Goal: Transaction & Acquisition: Download file/media

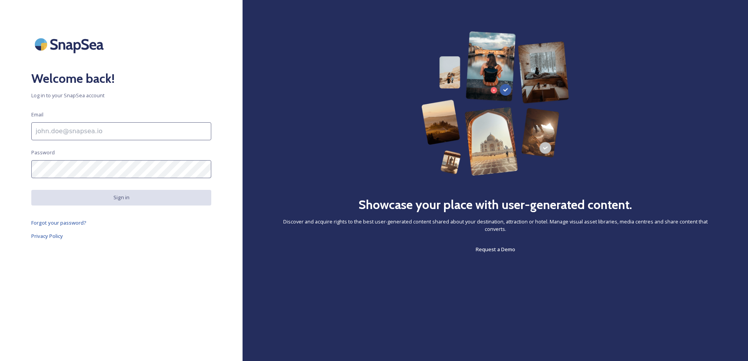
click at [185, 125] on input at bounding box center [121, 131] width 180 height 18
type input "[PERSON_NAME][EMAIL_ADDRESS][PERSON_NAME][DOMAIN_NAME]"
click at [80, 223] on span "Forgot your password?" at bounding box center [58, 222] width 55 height 7
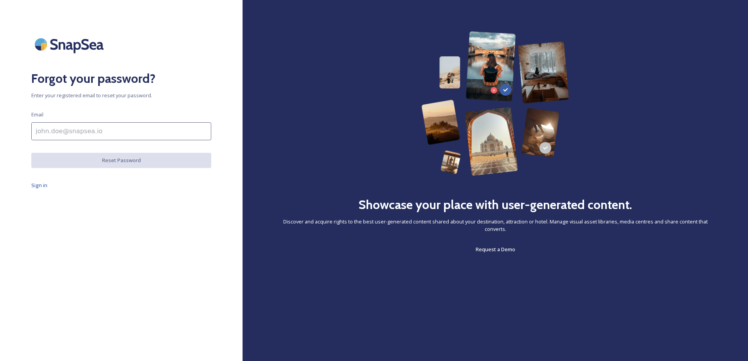
click at [75, 138] on input at bounding box center [121, 131] width 180 height 18
type input "[PERSON_NAME][EMAIL_ADDRESS][PERSON_NAME][DOMAIN_NAME]"
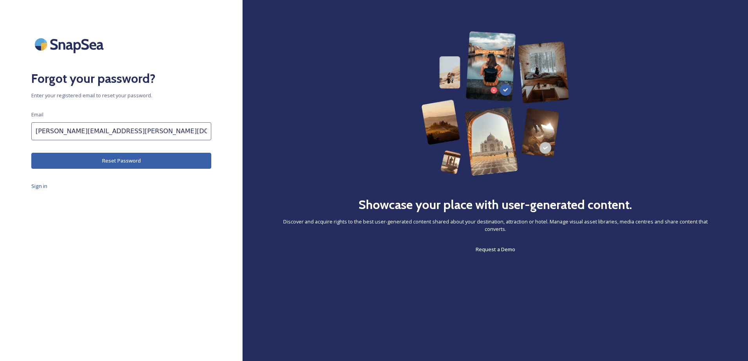
click at [92, 165] on button "Reset Password" at bounding box center [121, 161] width 180 height 16
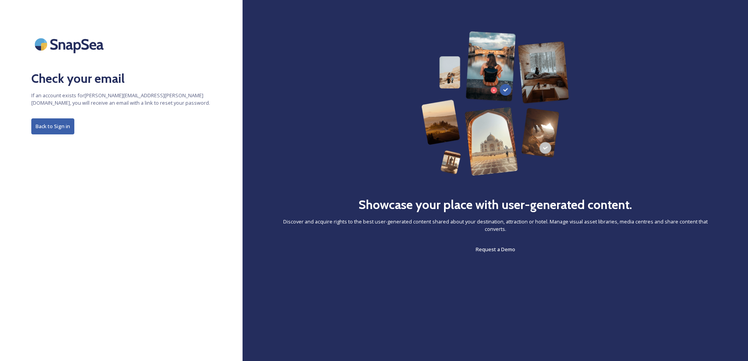
click at [63, 127] on button "Back to Sign in" at bounding box center [52, 126] width 43 height 16
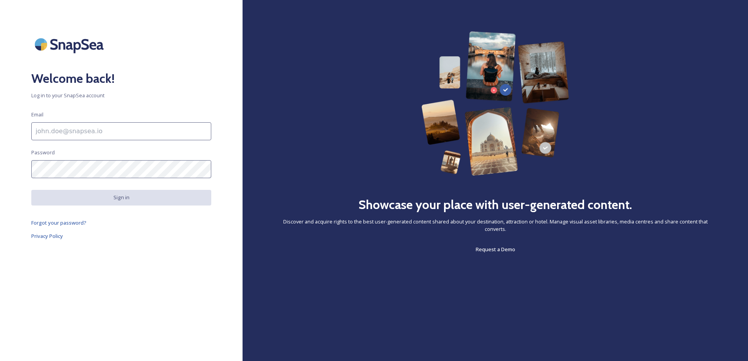
click at [61, 136] on input at bounding box center [121, 131] width 180 height 18
type input "[PERSON_NAME][EMAIL_ADDRESS][PERSON_NAME][DOMAIN_NAME]"
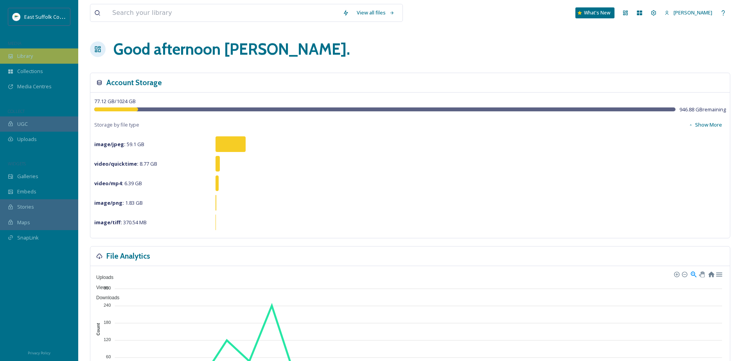
click at [23, 52] on div "Library" at bounding box center [39, 55] width 78 height 15
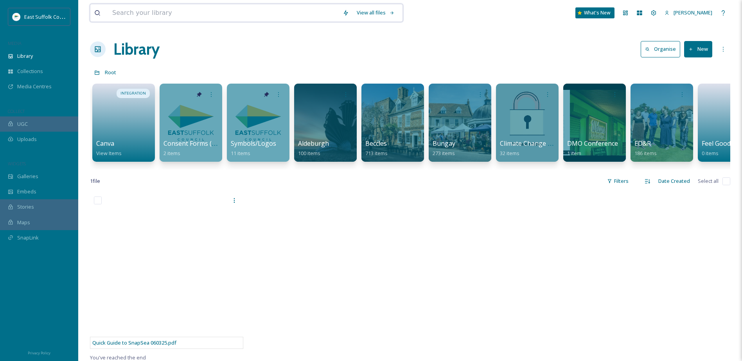
click at [255, 9] on input at bounding box center [223, 12] width 230 height 17
type input "councillors"
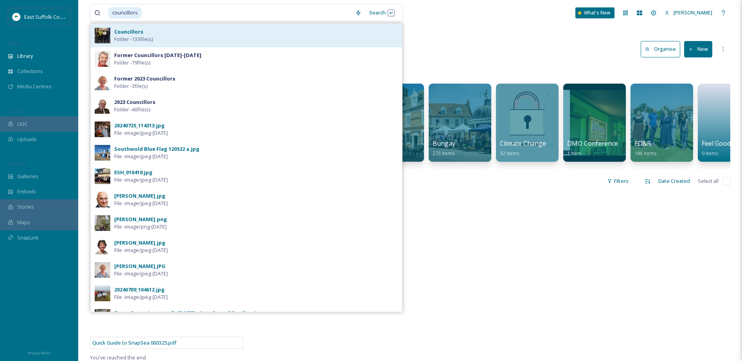
click at [219, 30] on div "Councillors Folder - 133 file(s)" at bounding box center [256, 35] width 284 height 15
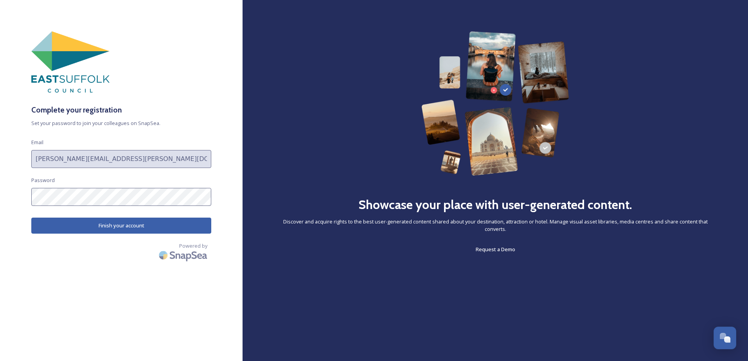
click at [115, 221] on button "Finish your account" at bounding box center [121, 226] width 180 height 16
click at [115, 225] on button "Finish your account" at bounding box center [121, 226] width 180 height 16
click at [142, 222] on button "Finish your account" at bounding box center [121, 226] width 180 height 16
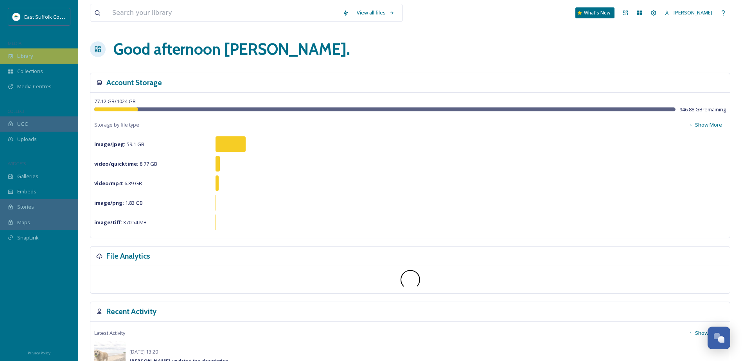
click at [31, 62] on div "Library" at bounding box center [39, 55] width 78 height 15
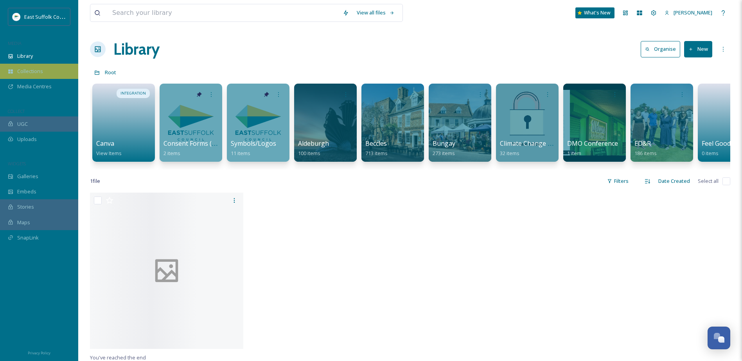
click at [28, 73] on span "Collections" at bounding box center [30, 71] width 26 height 7
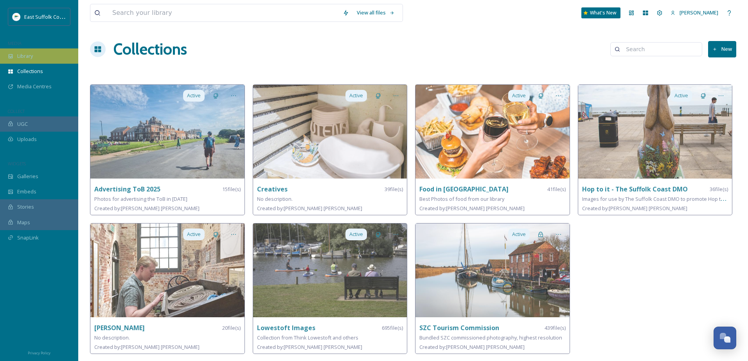
click at [19, 57] on span "Library" at bounding box center [25, 55] width 16 height 7
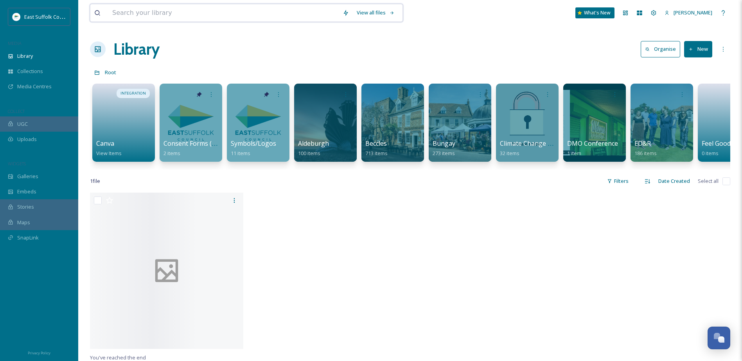
click at [160, 14] on input at bounding box center [223, 12] width 230 height 17
type input "[PERSON_NAME]"
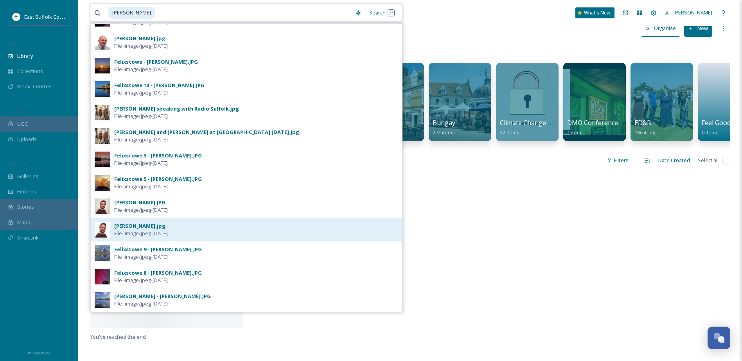
scroll to position [39, 0]
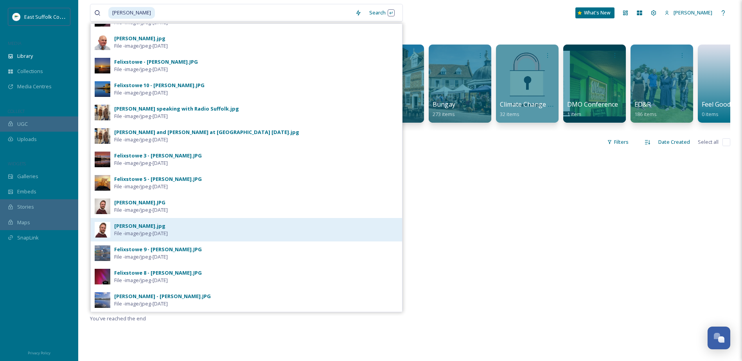
click at [168, 233] on span "File - image/jpeg - [DATE]" at bounding box center [141, 233] width 54 height 7
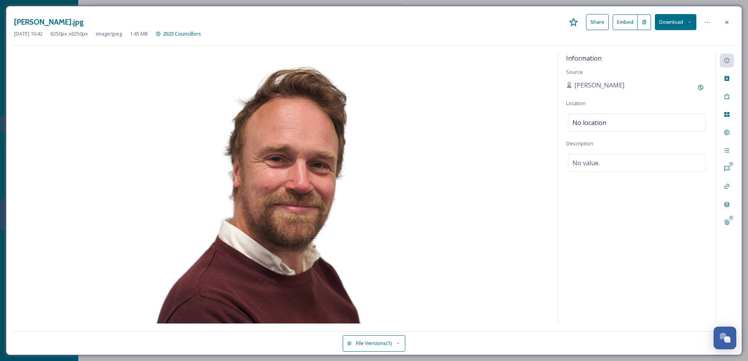
click at [675, 26] on button "Download" at bounding box center [675, 22] width 41 height 16
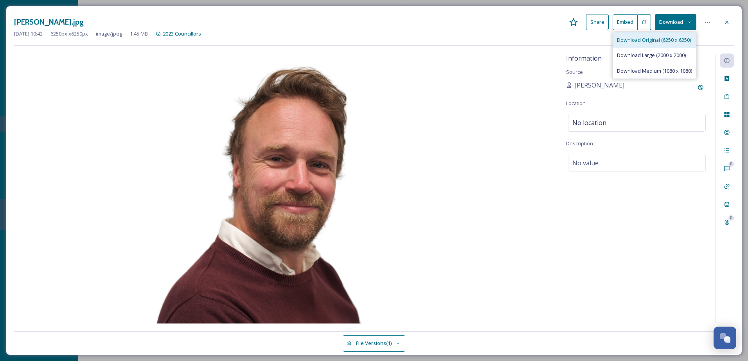
click at [664, 41] on span "Download Original (6250 x 6250)" at bounding box center [654, 39] width 74 height 7
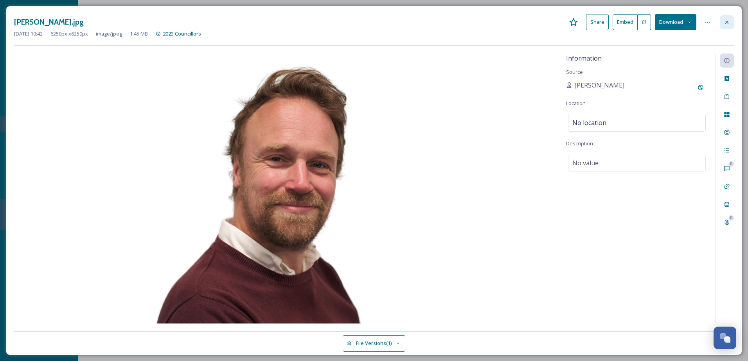
click at [721, 21] on div at bounding box center [726, 22] width 14 height 14
click at [724, 26] on div at bounding box center [726, 22] width 14 height 14
click at [724, 23] on icon at bounding box center [726, 22] width 6 height 6
click at [725, 20] on icon at bounding box center [726, 22] width 6 height 6
